Goal: Information Seeking & Learning: Learn about a topic

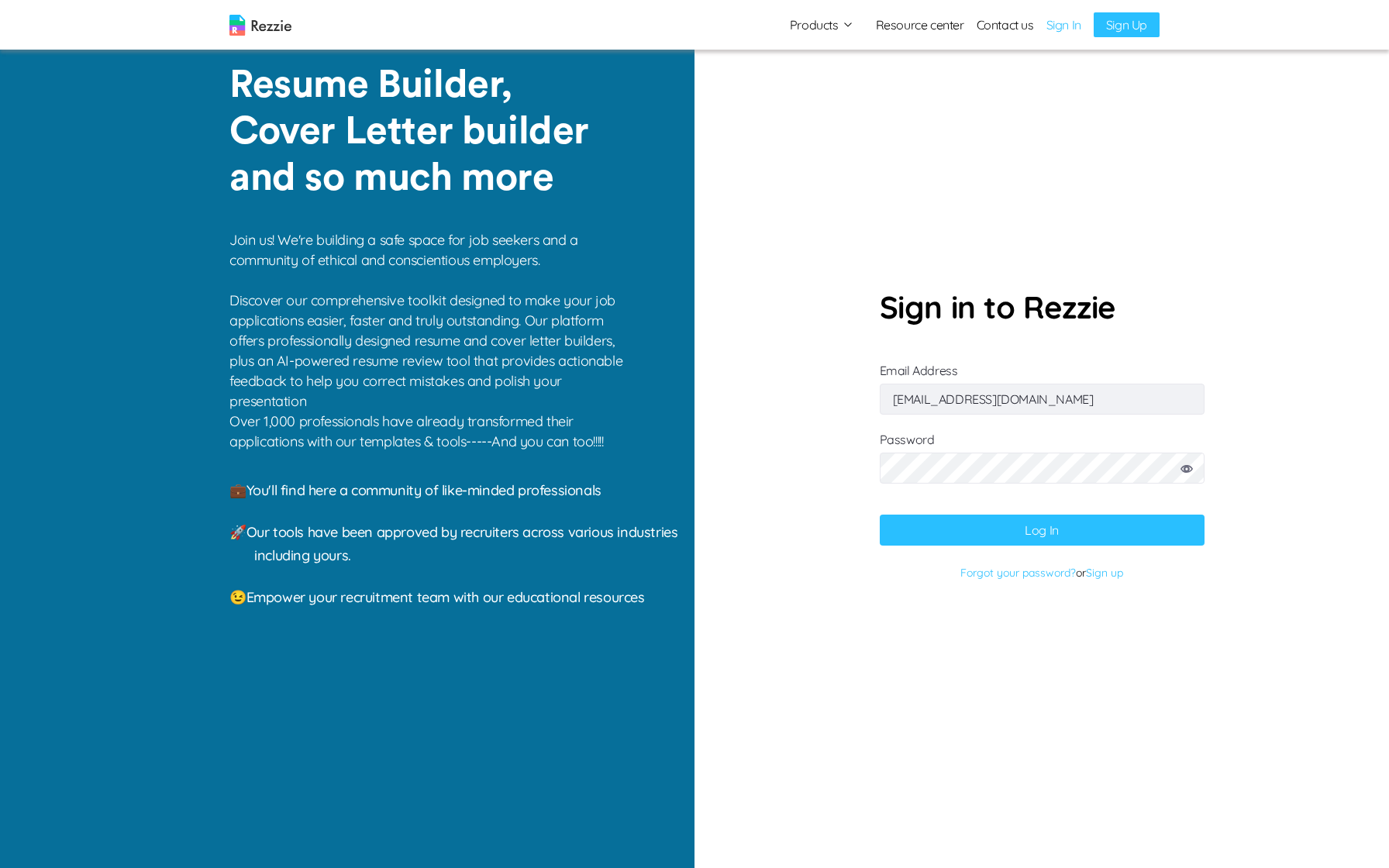
click at [1019, 528] on button "Log In" at bounding box center [1043, 530] width 325 height 31
